Goal: Complete application form: Complete application form

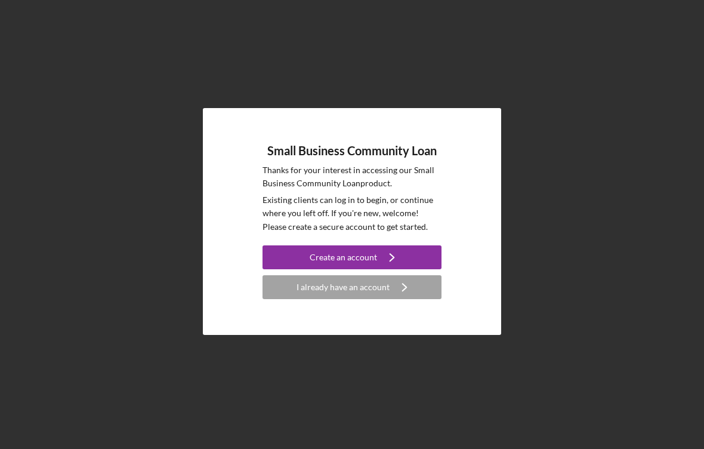
click at [357, 256] on div "Create an account" at bounding box center [343, 257] width 67 height 24
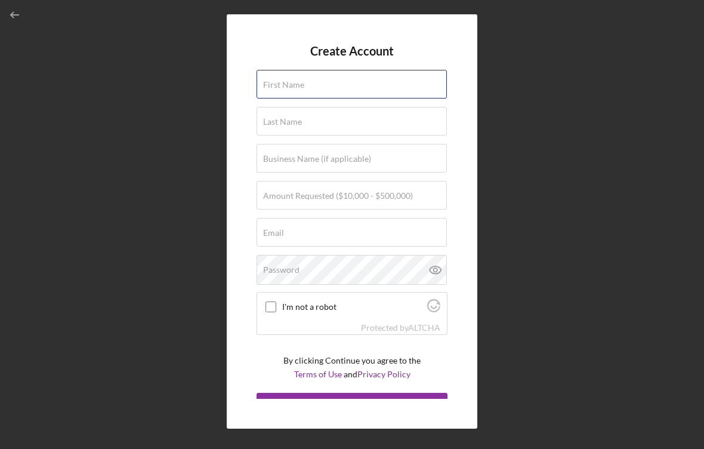
click at [371, 81] on div "First Name" at bounding box center [352, 85] width 191 height 30
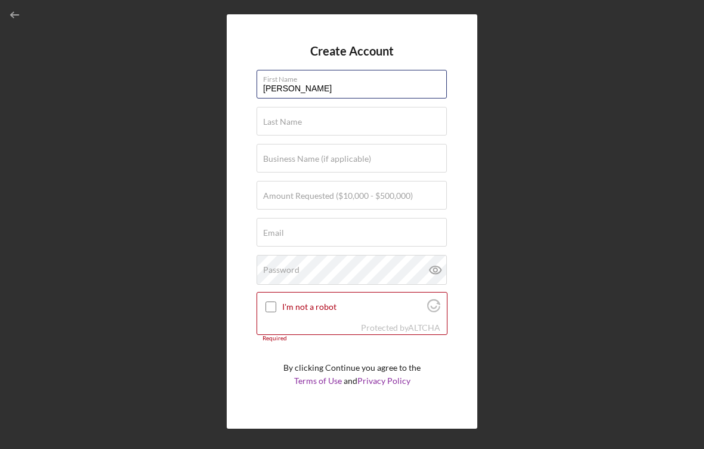
type input "[PERSON_NAME]"
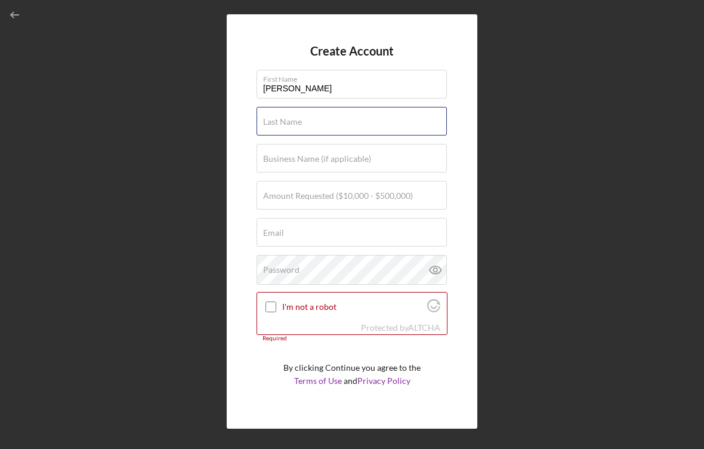
click at [325, 120] on div "Last Name Required" at bounding box center [352, 122] width 191 height 30
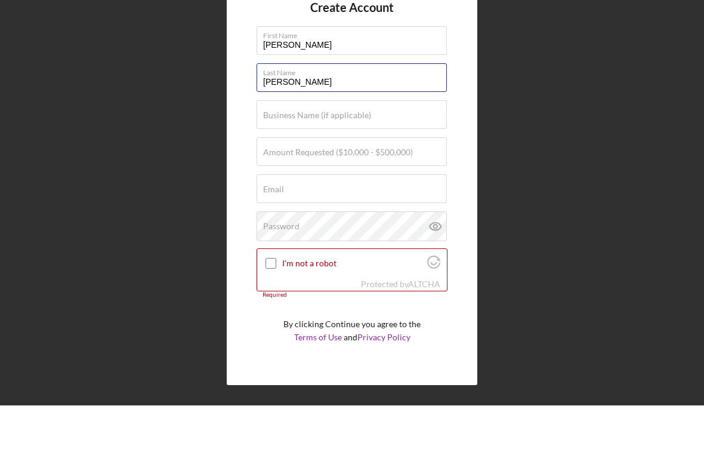
type input "[PERSON_NAME]"
click at [366, 154] on label "Business Name (if applicable)" at bounding box center [317, 159] width 108 height 10
click at [366, 144] on input "Business Name (if applicable)" at bounding box center [352, 158] width 190 height 29
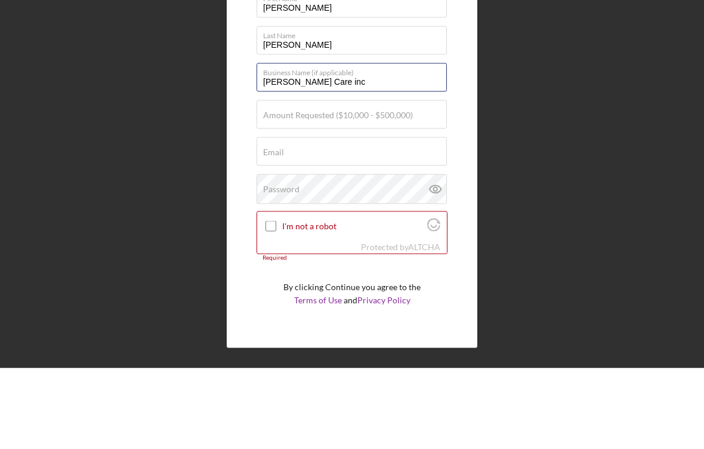
type input "[PERSON_NAME] Care inc"
click at [404, 191] on label "Amount Requested ($10,000 - $500,000)" at bounding box center [338, 196] width 150 height 10
click at [404, 181] on input "Amount Requested ($10,000 - $500,000)" at bounding box center [352, 195] width 190 height 29
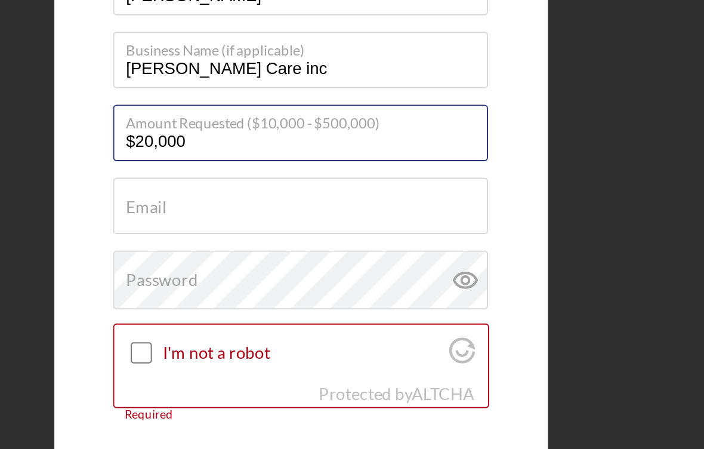
type input "$200,000"
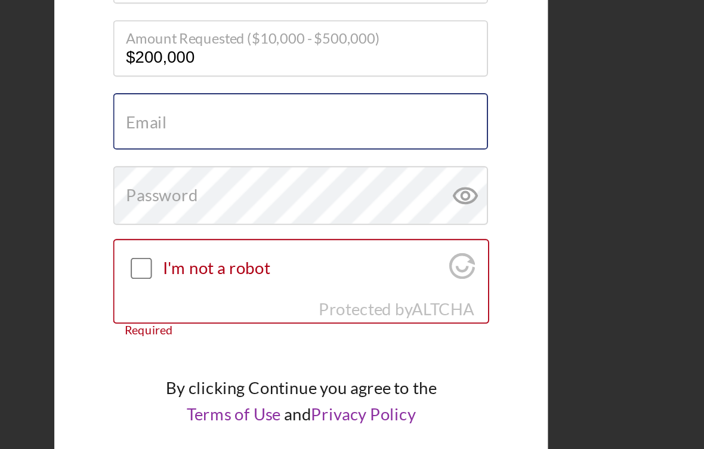
click at [257, 218] on div "Email Required" at bounding box center [352, 233] width 191 height 30
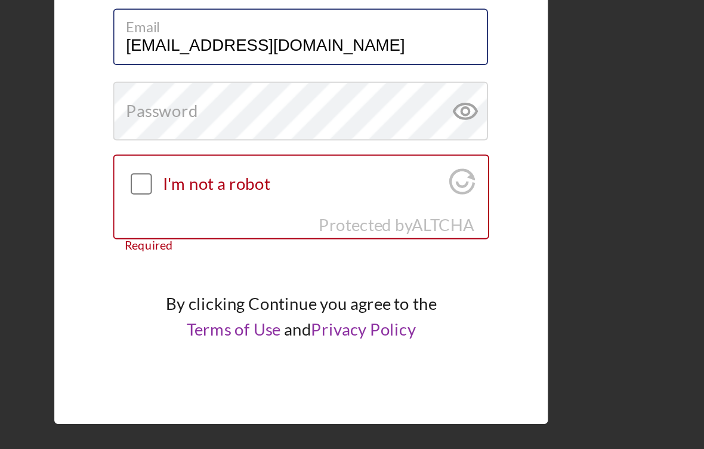
type input "[EMAIL_ADDRESS][DOMAIN_NAME]"
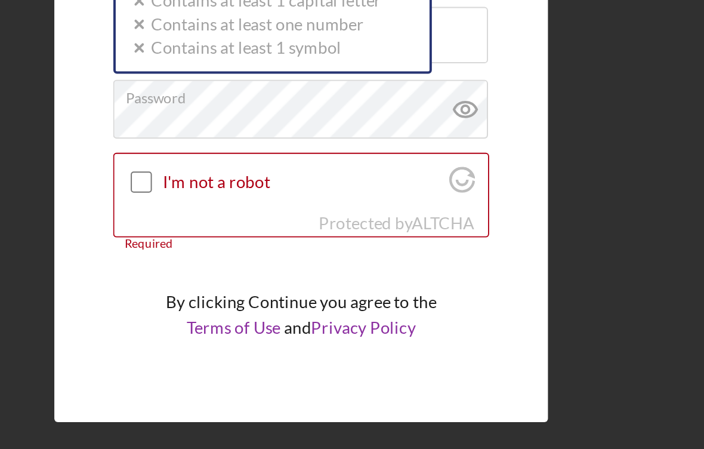
click at [421, 255] on icon at bounding box center [436, 270] width 30 height 30
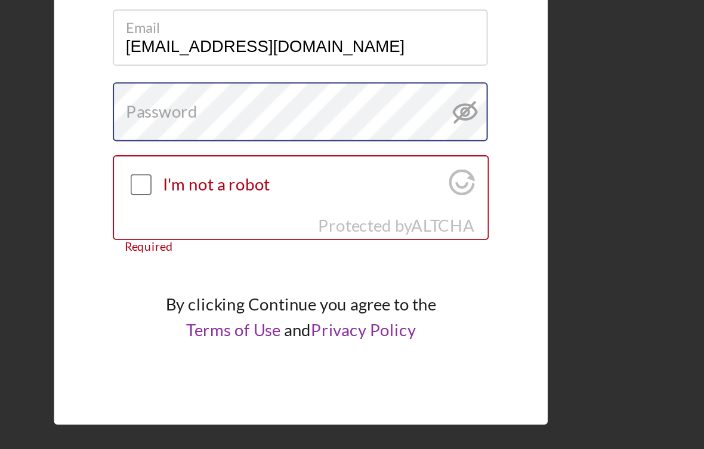
click at [257, 255] on div "Password" at bounding box center [352, 270] width 191 height 30
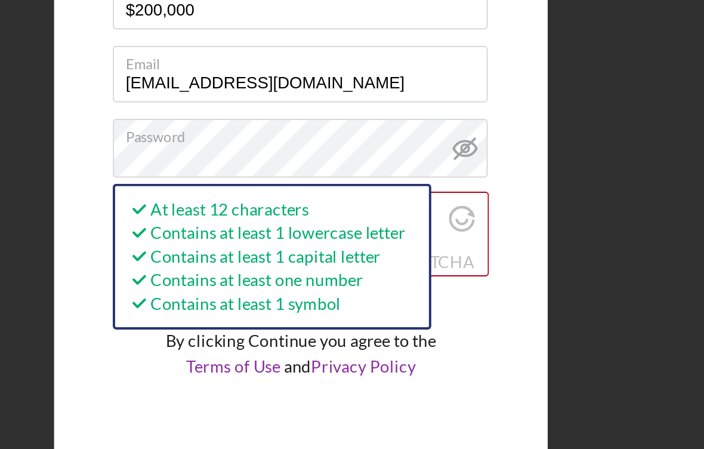
click at [267, 125] on div "Create Account First Name [PERSON_NAME] Last Name [PERSON_NAME] Business Name (…" at bounding box center [352, 221] width 251 height 414
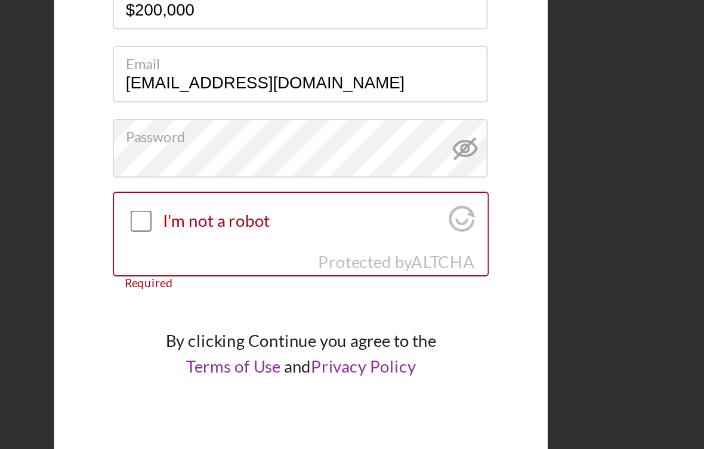
click at [266, 301] on input "I'm not a robot" at bounding box center [271, 306] width 11 height 11
checkbox input "true"
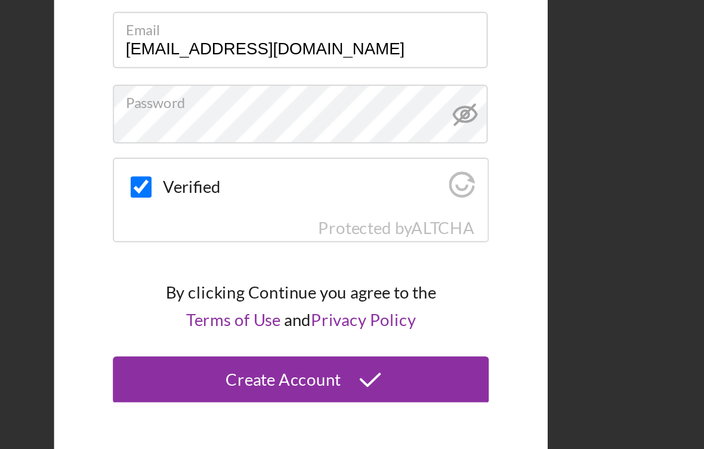
scroll to position [17, 0]
click at [314, 375] on div "Create Account" at bounding box center [343, 387] width 58 height 24
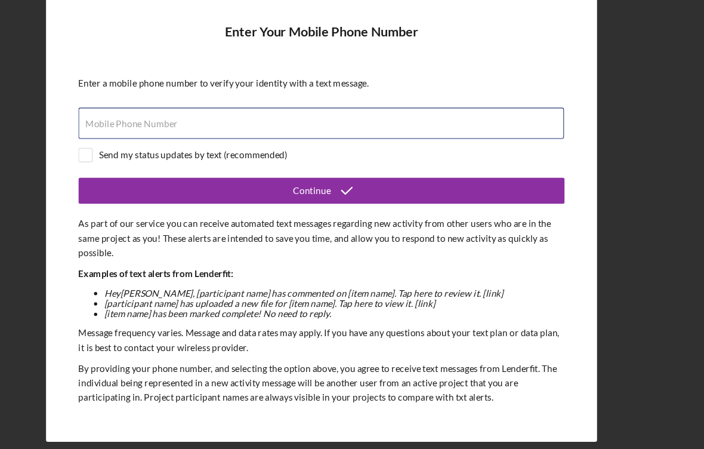
click at [186, 121] on div "Mobile Phone Number" at bounding box center [352, 136] width 448 height 30
type input "(9##) ###-####"
type input "[PHONE_NUMBER]"
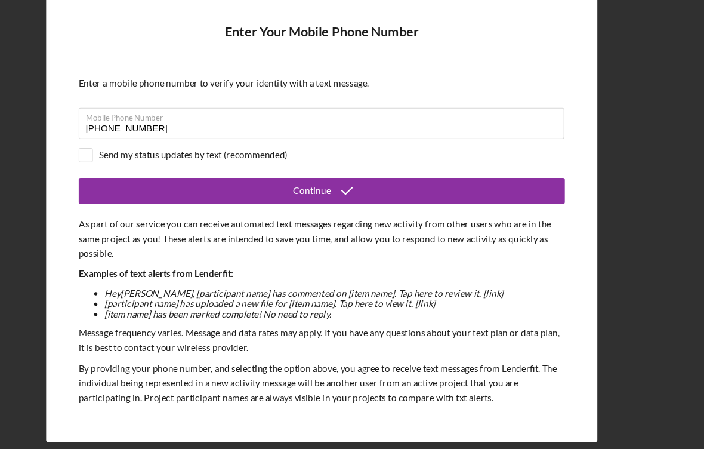
click at [129, 159] on input "checkbox" at bounding box center [135, 165] width 12 height 12
checkbox input "true"
click at [326, 186] on div "Continue" at bounding box center [343, 198] width 35 height 24
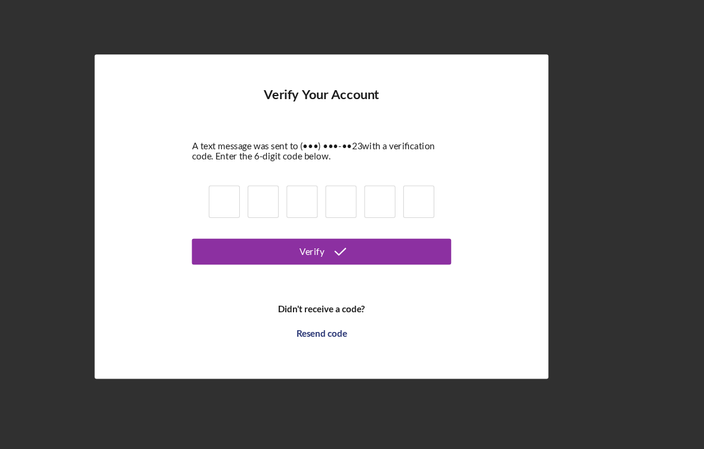
click at [248, 193] on input at bounding box center [262, 208] width 29 height 30
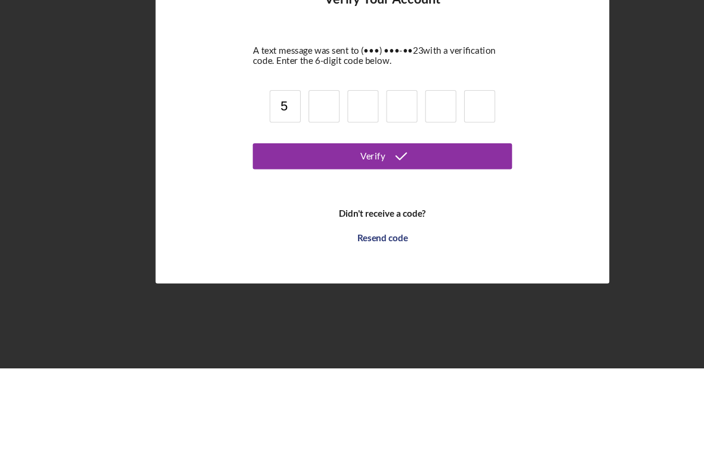
type input "5"
type input "1"
type input "5"
type input "1"
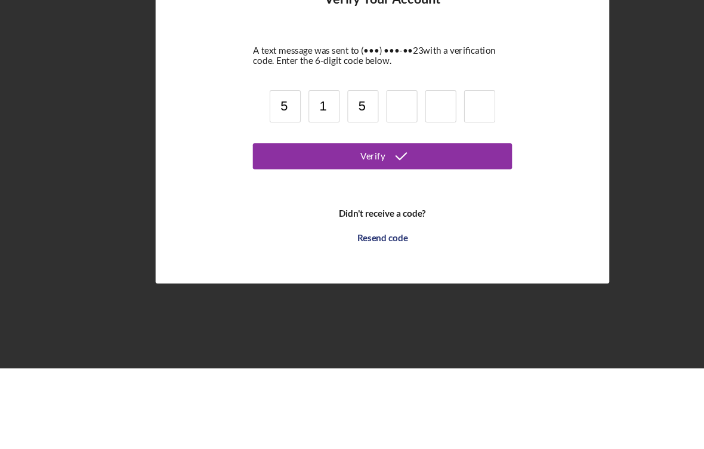
type input "5"
type input "1"
type input "6"
type input "8"
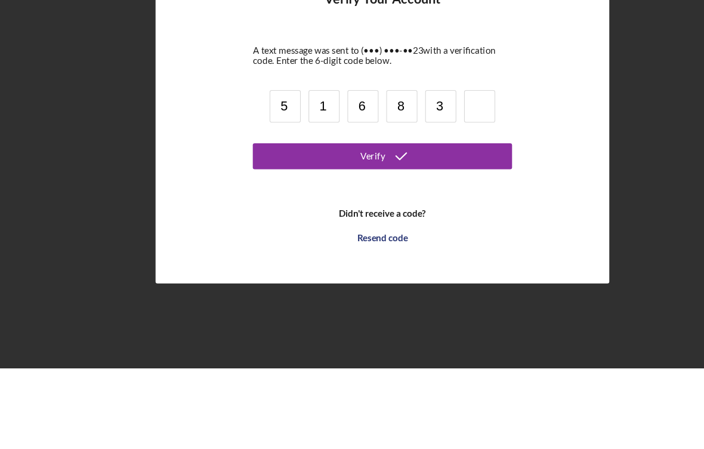
type input "3"
type input "5"
click at [362, 239] on icon "submit" at bounding box center [370, 254] width 30 height 30
